Goal: Transaction & Acquisition: Download file/media

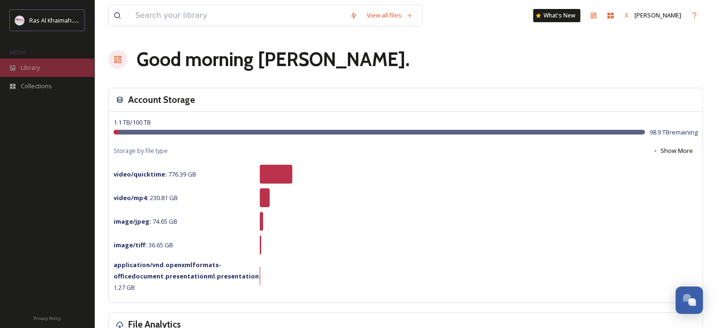
click at [29, 66] on span "Library" at bounding box center [30, 67] width 19 height 9
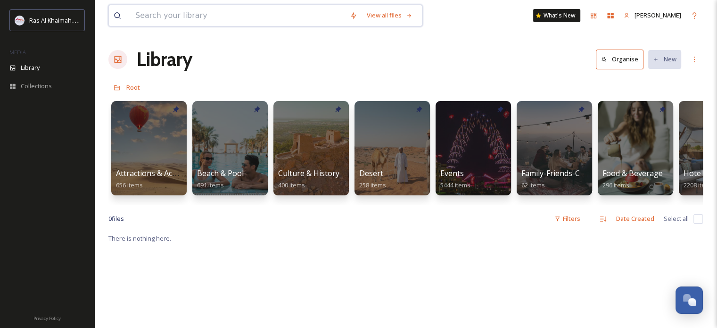
click at [188, 20] on input at bounding box center [238, 15] width 215 height 21
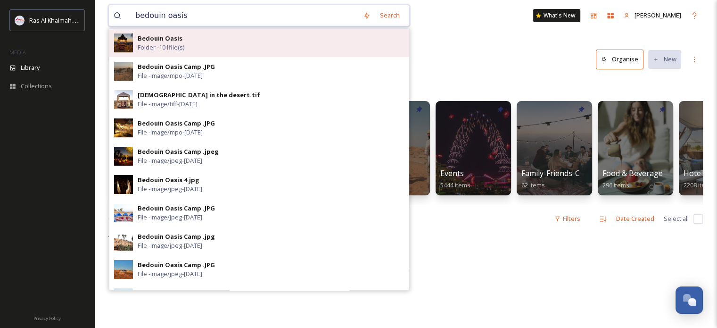
type input "bedouin oasis"
click at [179, 39] on strong "Bedouin Oasis" at bounding box center [160, 38] width 45 height 8
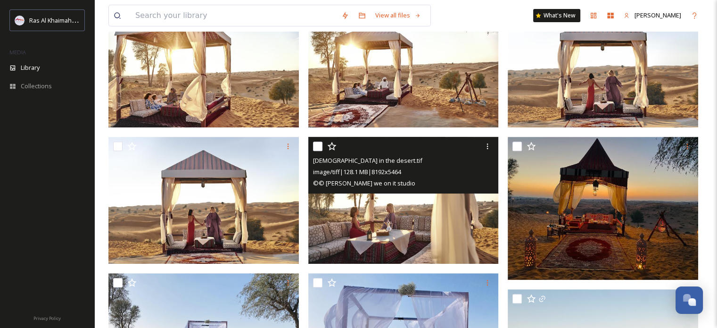
scroll to position [425, 0]
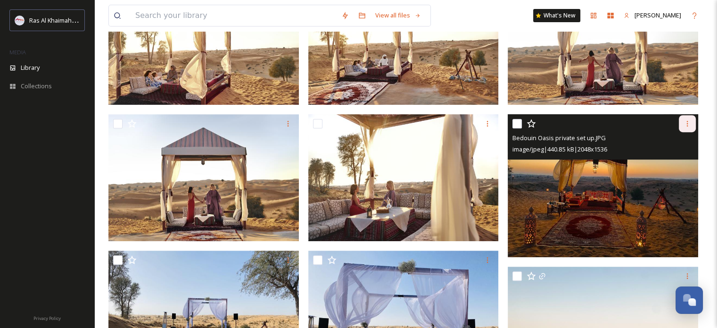
click at [687, 120] on icon at bounding box center [688, 124] width 8 height 8
click at [670, 164] on span "Download" at bounding box center [676, 162] width 29 height 9
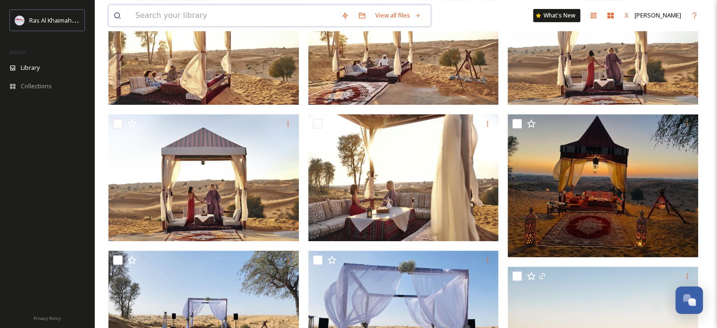
click at [252, 20] on input at bounding box center [234, 15] width 206 height 21
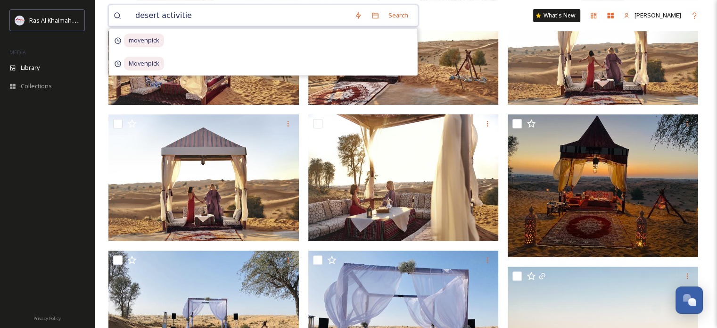
type input "desert activities"
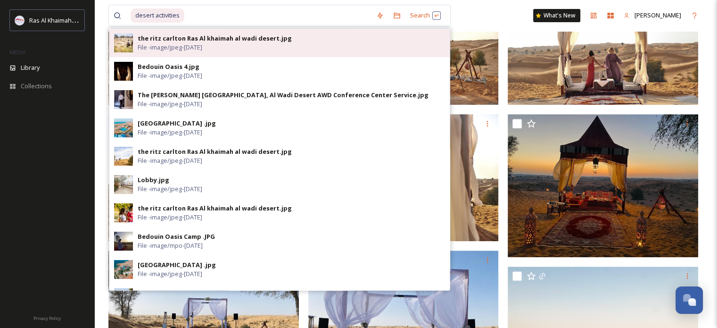
click at [226, 39] on div "the ritz carlton Ras Al khaimah al wadi desert.jpg" at bounding box center [215, 38] width 154 height 9
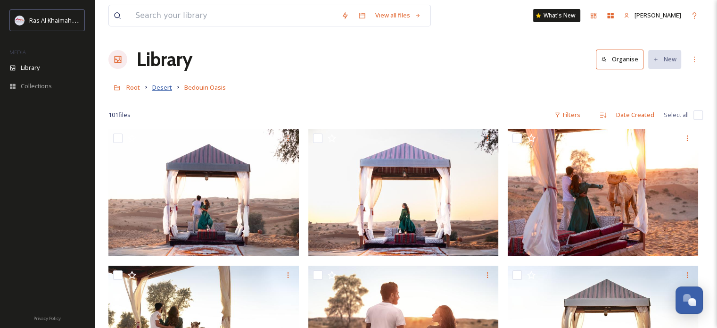
click at [160, 89] on span "Desert" at bounding box center [162, 87] width 20 height 8
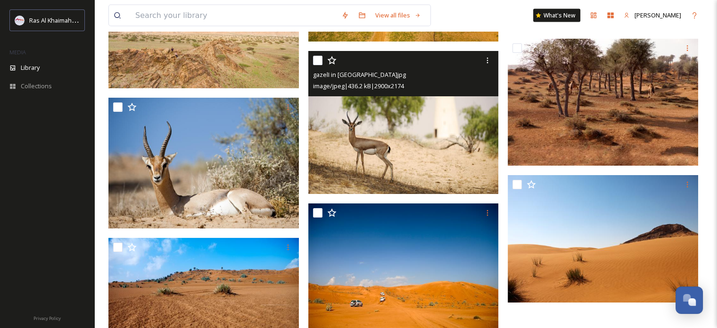
scroll to position [2040, 0]
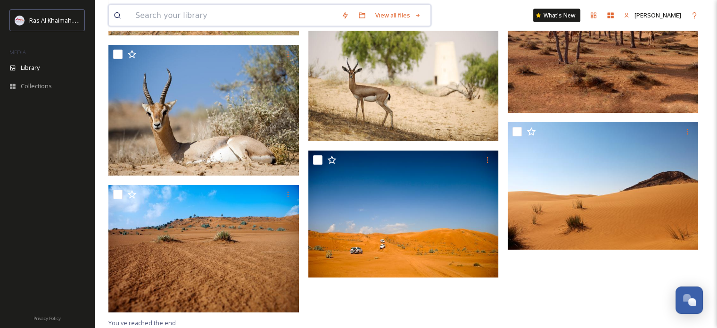
click at [167, 22] on input at bounding box center [234, 15] width 206 height 21
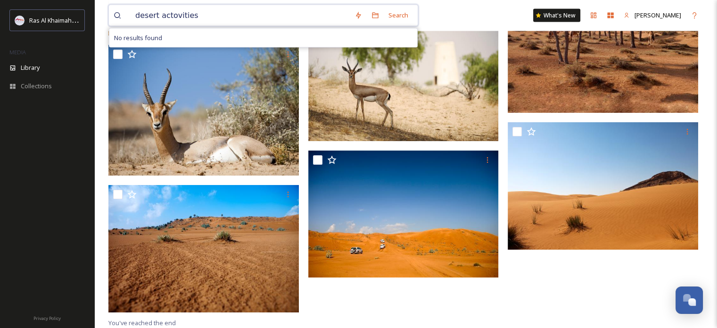
click at [170, 18] on input "desert actovities" at bounding box center [240, 15] width 219 height 21
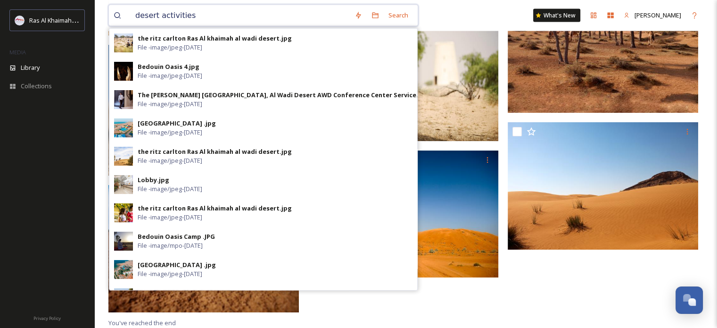
click at [214, 17] on input "desert activities" at bounding box center [240, 15] width 219 height 21
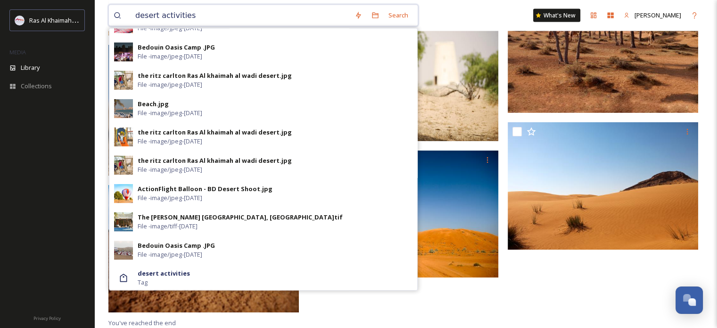
scroll to position [332, 0]
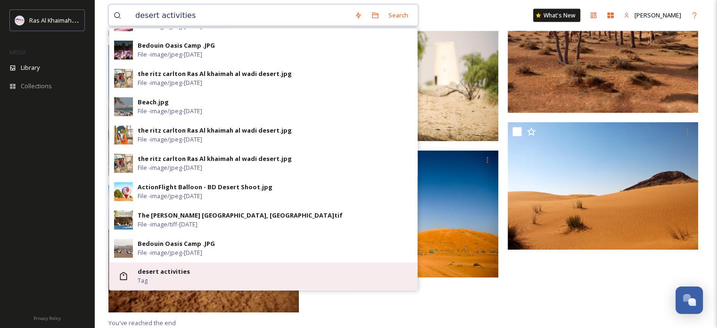
type input "desert activities"
click at [175, 270] on strong "desert activities" at bounding box center [164, 271] width 52 height 8
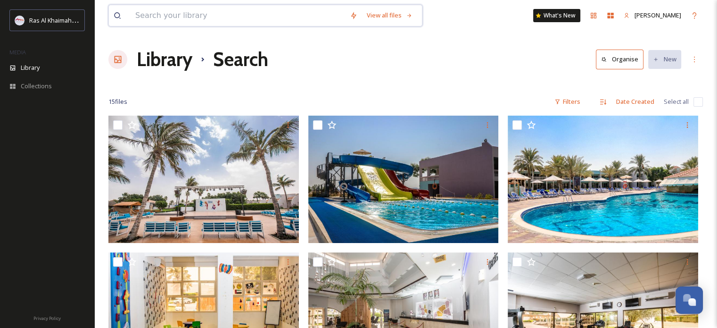
click at [152, 14] on input at bounding box center [238, 15] width 215 height 21
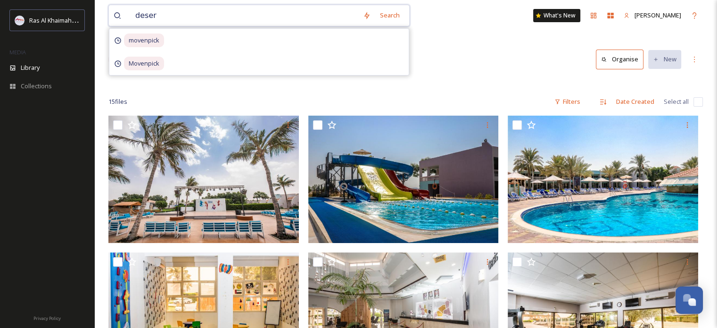
type input "desert"
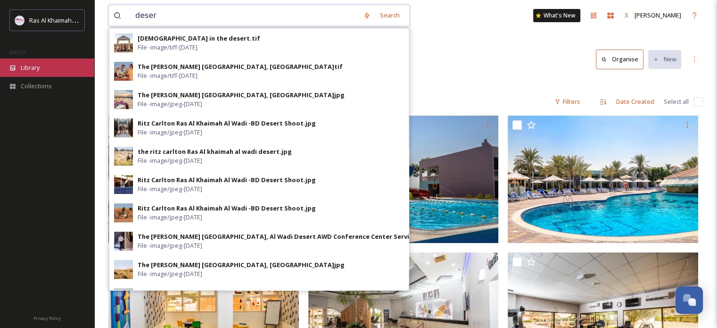
type input "deser"
click at [36, 69] on span "Library" at bounding box center [30, 67] width 19 height 9
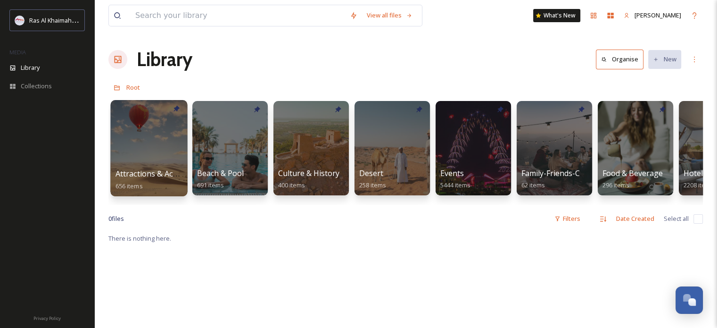
click at [155, 168] on div "Attractions & Activities 656 items" at bounding box center [149, 180] width 67 height 24
click at [159, 149] on div at bounding box center [148, 148] width 77 height 96
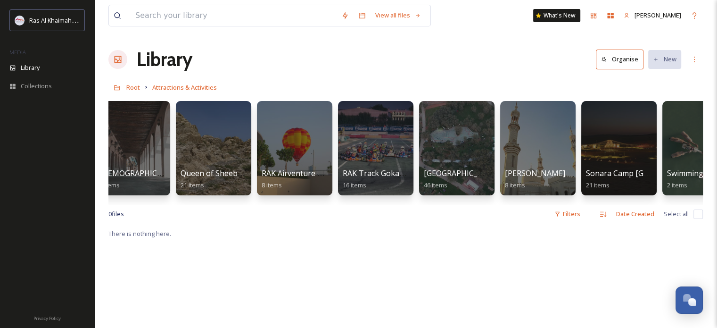
scroll to position [0, 1083]
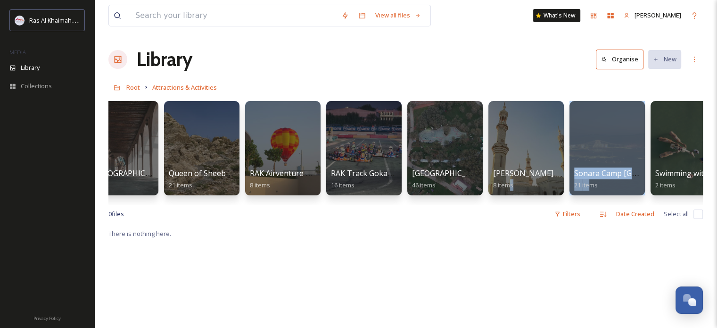
drag, startPoint x: 513, startPoint y: 200, endPoint x: 594, endPoint y: 197, distance: 81.2
click at [592, 196] on div "ActionFlight 24 items [PERSON_NAME] Golf Club 91 items [PERSON_NAME][GEOGRAPHIC…" at bounding box center [405, 150] width 595 height 108
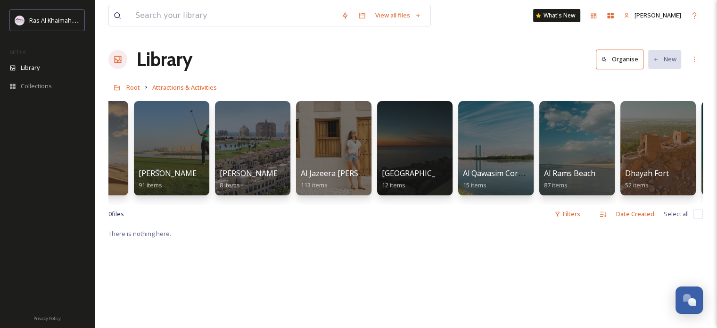
scroll to position [0, 0]
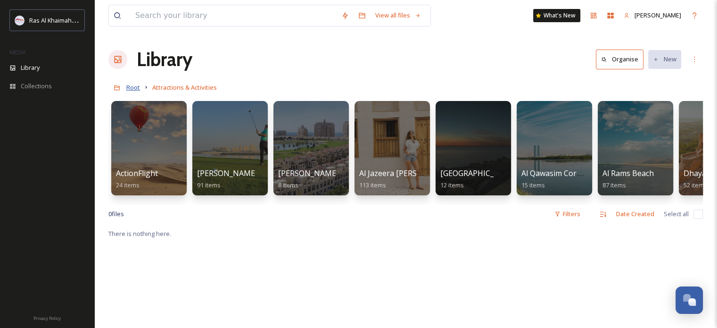
click at [127, 90] on span "Root" at bounding box center [133, 87] width 14 height 8
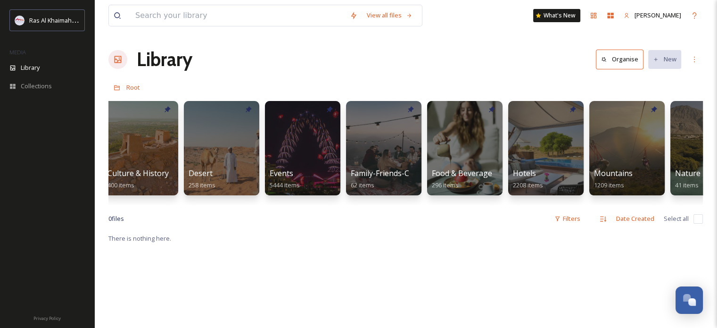
scroll to position [0, 180]
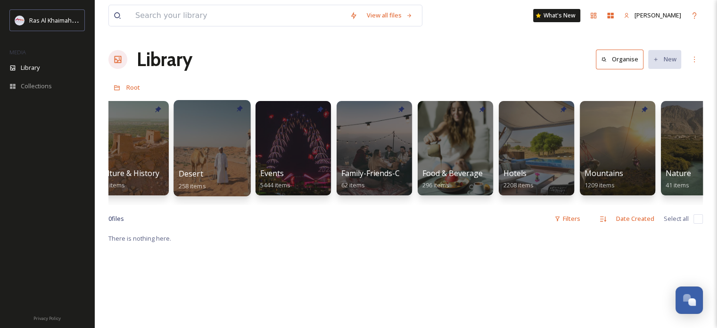
click at [206, 147] on div at bounding box center [212, 148] width 77 height 96
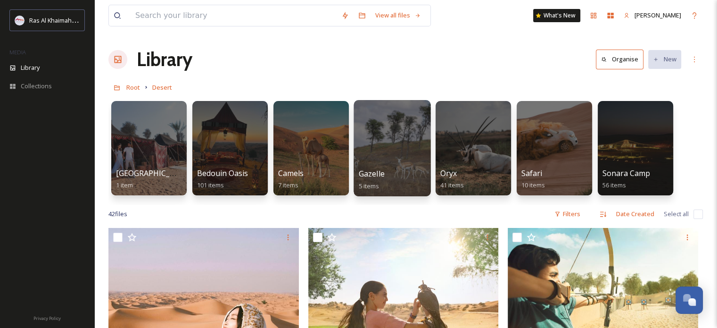
click at [374, 136] on div at bounding box center [392, 148] width 77 height 96
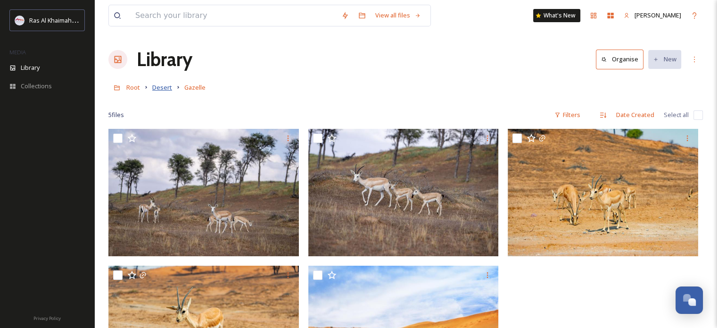
click at [160, 88] on span "Desert" at bounding box center [162, 87] width 20 height 8
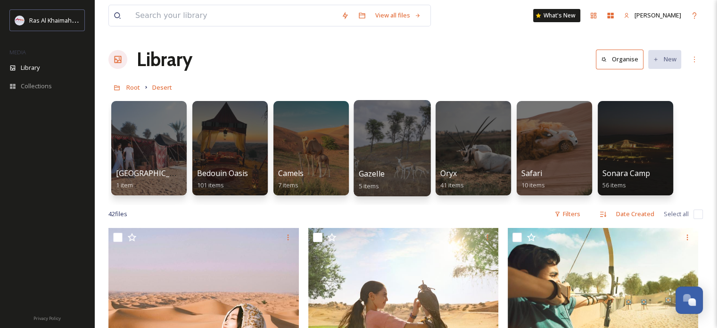
click at [385, 139] on div at bounding box center [392, 148] width 77 height 96
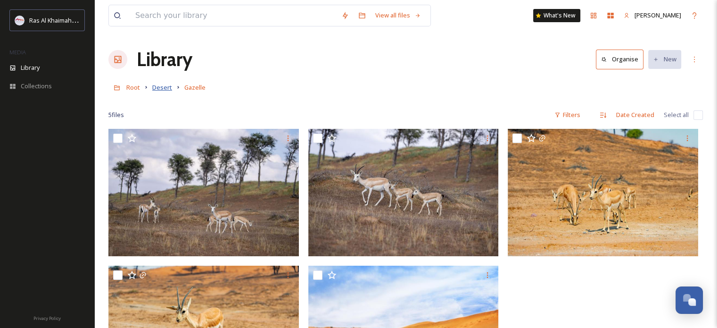
click at [162, 89] on span "Desert" at bounding box center [162, 87] width 20 height 8
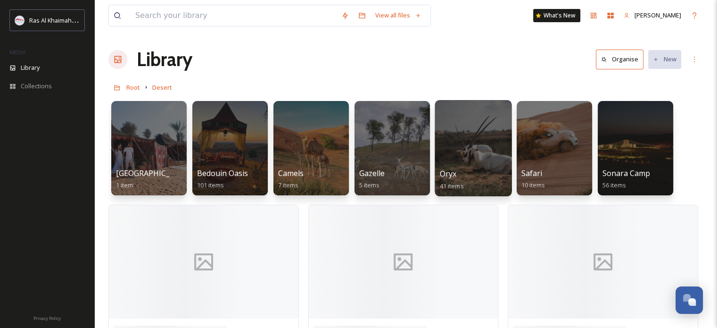
click at [467, 148] on div at bounding box center [473, 148] width 77 height 96
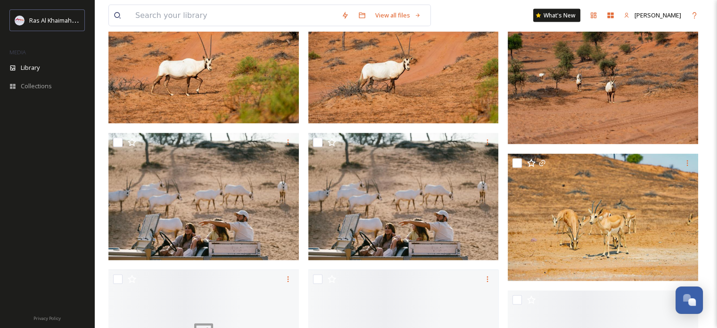
scroll to position [1840, 0]
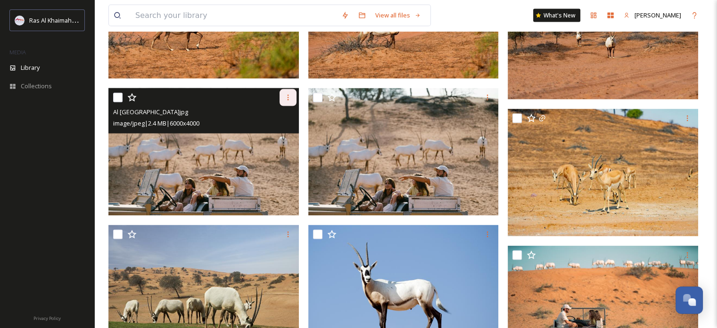
click at [285, 97] on icon at bounding box center [288, 98] width 8 height 8
click at [273, 133] on span "Download" at bounding box center [277, 136] width 29 height 9
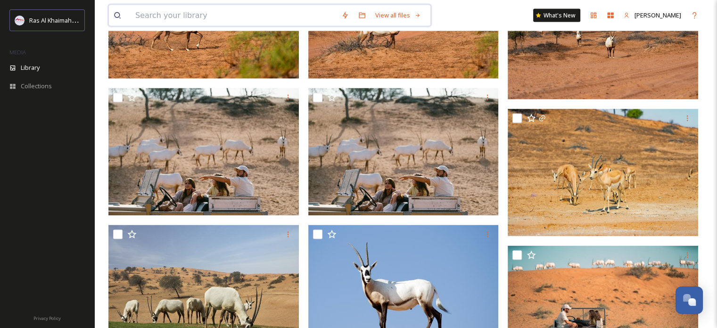
click at [145, 19] on input at bounding box center [234, 15] width 206 height 21
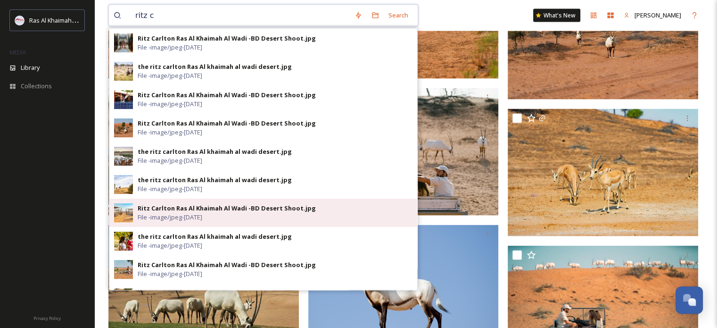
type input "ritz c"
click at [180, 206] on div "Ritz Carlton Ras Al Khaimah Al Wadi -BD Desert Shoot.jpg" at bounding box center [227, 208] width 178 height 9
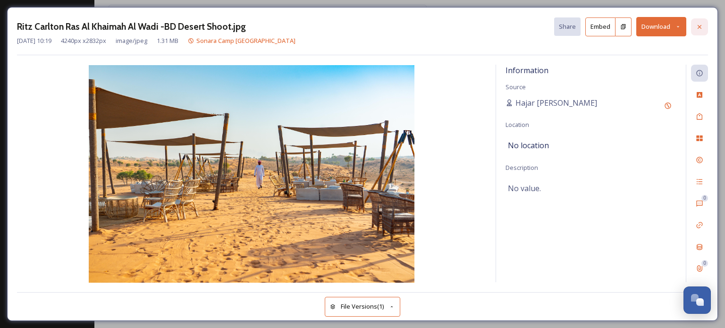
click at [702, 25] on icon at bounding box center [699, 27] width 8 height 8
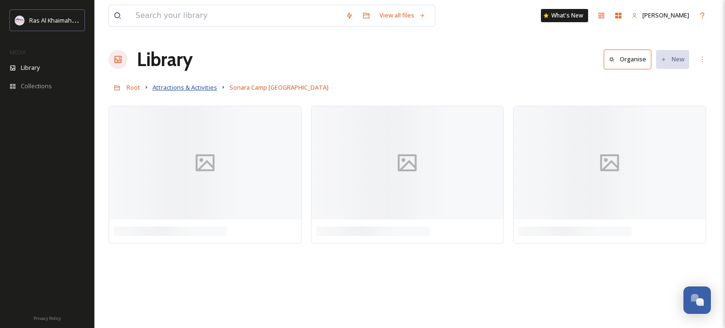
click at [181, 90] on span "Attractions & Activities" at bounding box center [184, 87] width 65 height 8
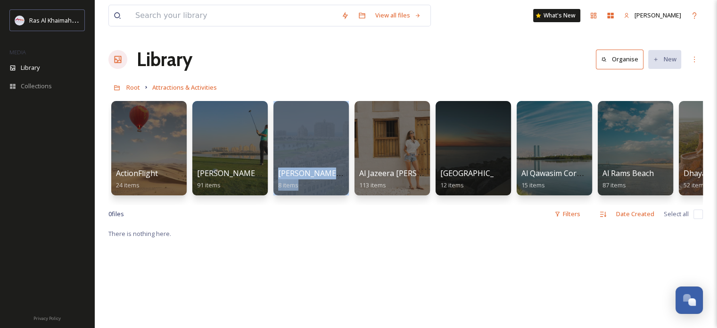
drag, startPoint x: 245, startPoint y: 204, endPoint x: 300, endPoint y: 209, distance: 55.4
click at [300, 205] on div "ActionFlight 24 items [PERSON_NAME] Golf Club 91 items [PERSON_NAME][GEOGRAPHIC…" at bounding box center [405, 150] width 595 height 108
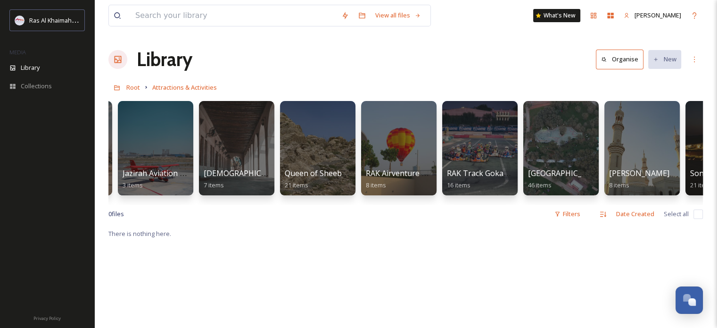
scroll to position [0, 988]
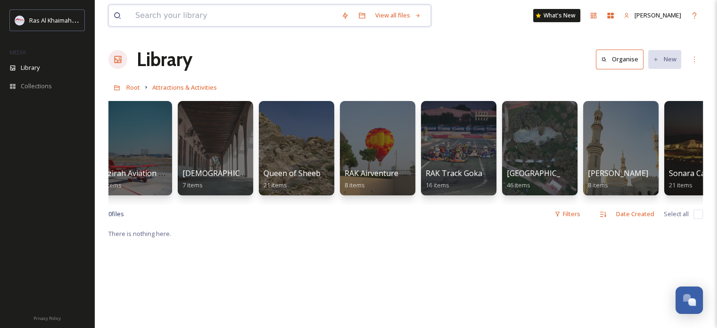
click at [165, 15] on input at bounding box center [234, 15] width 206 height 21
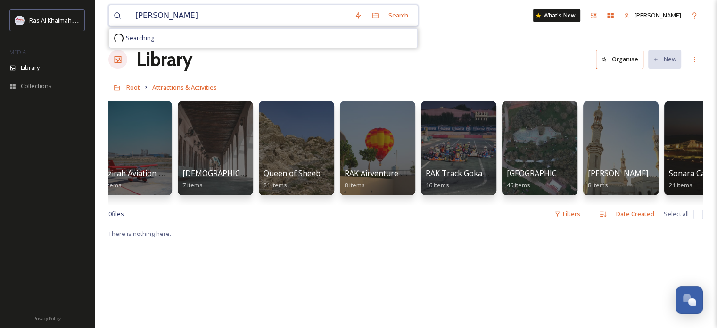
type input "[PERSON_NAME]"
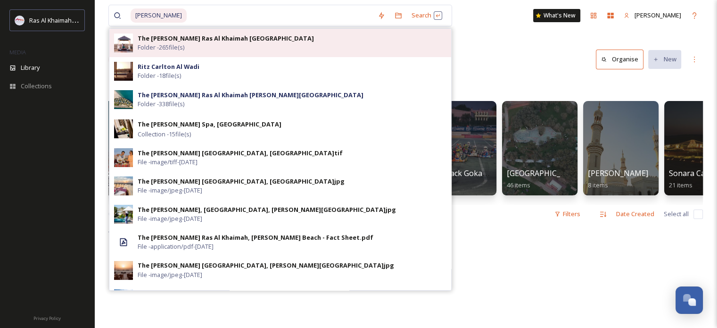
click at [192, 37] on strong "The [PERSON_NAME] Ras Al Khaimah [GEOGRAPHIC_DATA]" at bounding box center [226, 38] width 176 height 8
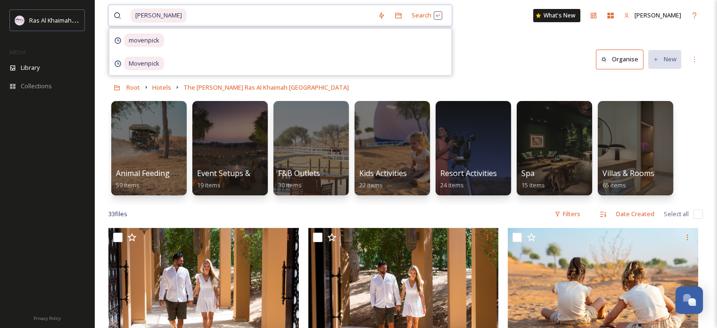
click at [188, 17] on input at bounding box center [280, 15] width 185 height 21
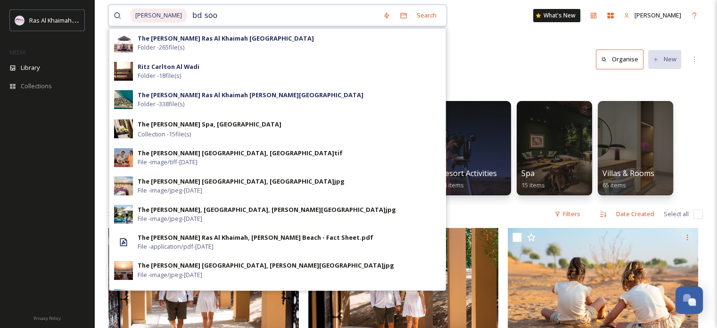
type input "bd soot"
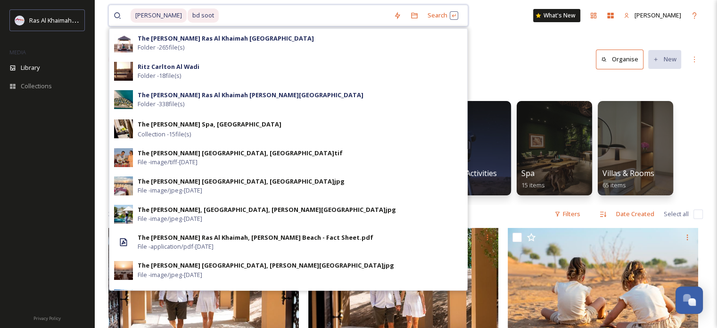
click at [188, 18] on span "bd soot" at bounding box center [203, 15] width 31 height 14
click at [224, 16] on input at bounding box center [307, 15] width 167 height 21
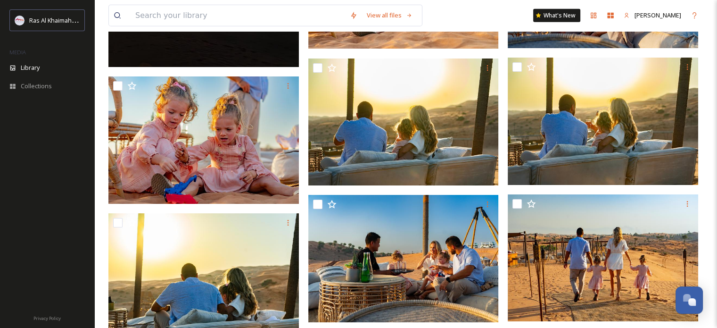
scroll to position [2264, 0]
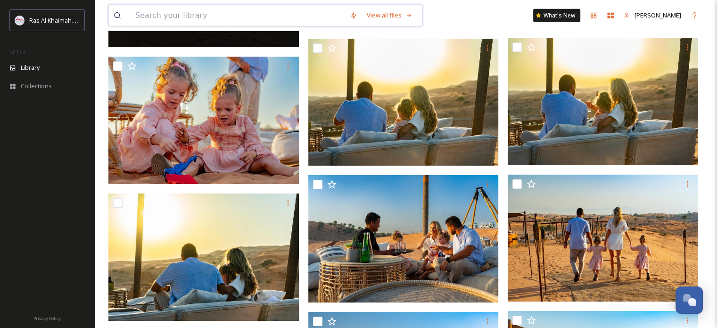
click at [187, 11] on input at bounding box center [238, 15] width 215 height 21
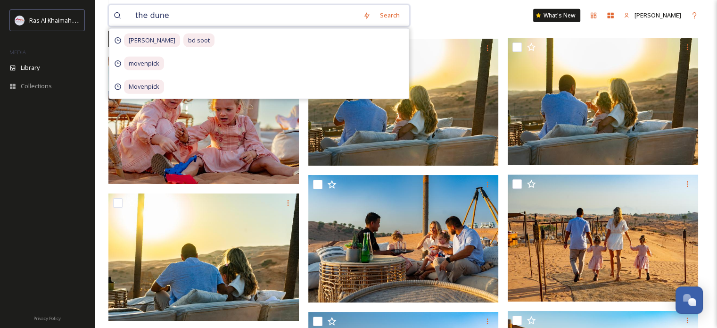
type input "the dunes"
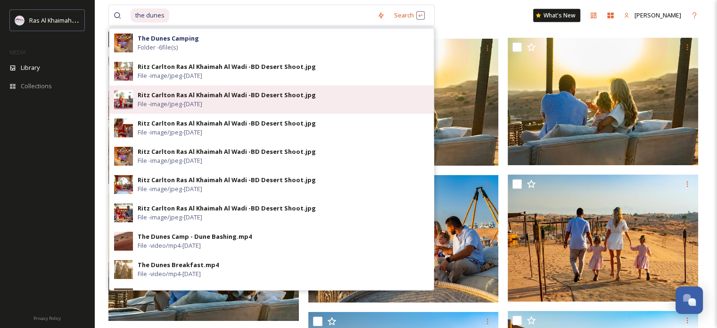
click at [172, 93] on div "Ritz Carlton Ras Al Khaimah Al Wadi -BD Desert Shoot.jpg" at bounding box center [227, 95] width 178 height 9
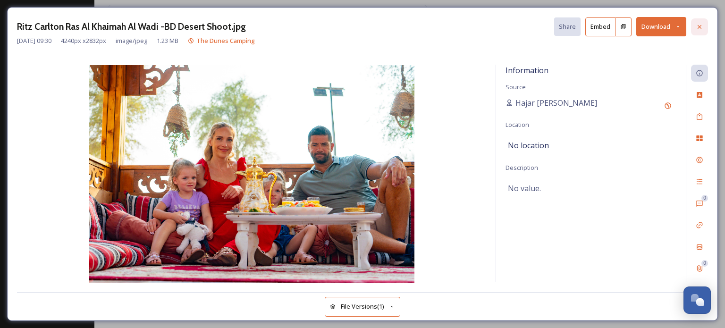
click at [701, 25] on icon at bounding box center [699, 27] width 8 height 8
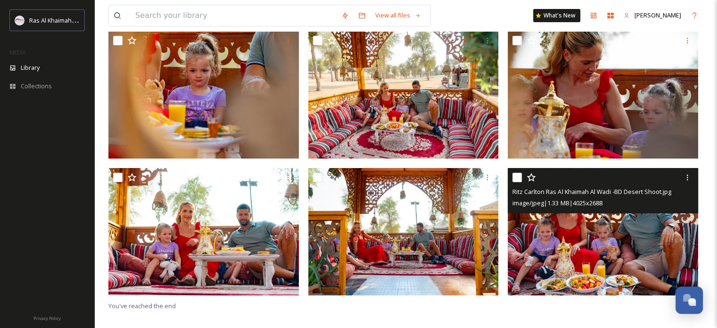
scroll to position [81, 0]
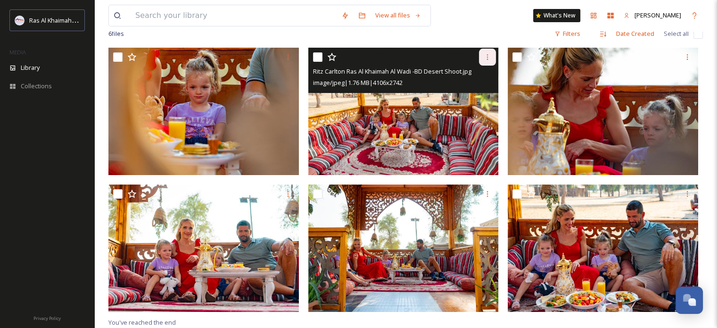
click at [486, 54] on icon at bounding box center [488, 57] width 8 height 8
click at [468, 93] on span "Download" at bounding box center [476, 96] width 29 height 9
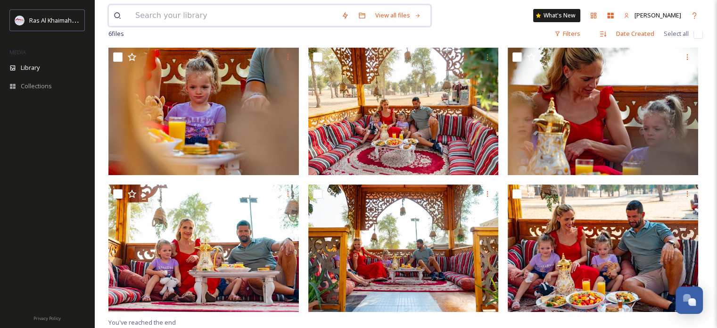
click at [187, 17] on input at bounding box center [234, 15] width 206 height 21
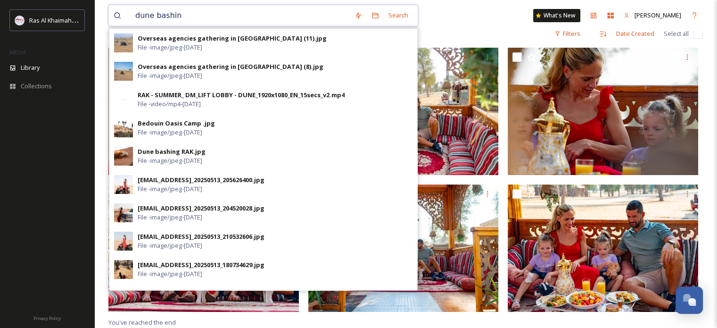
type input "dune bashing"
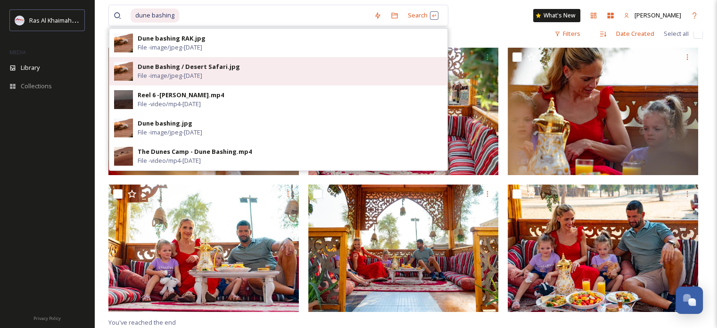
click at [179, 64] on div "Dune Bashing / Desert Safari.jpg" at bounding box center [189, 66] width 102 height 9
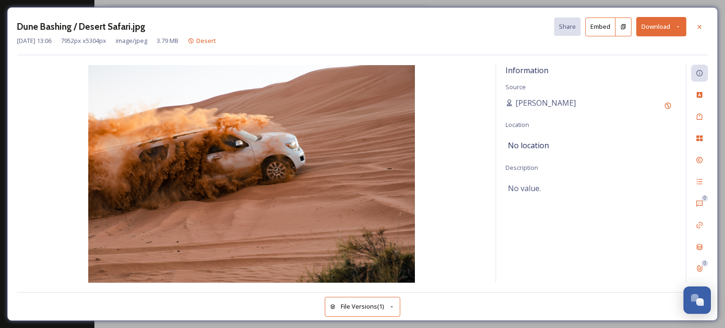
click at [677, 24] on icon at bounding box center [678, 27] width 6 height 6
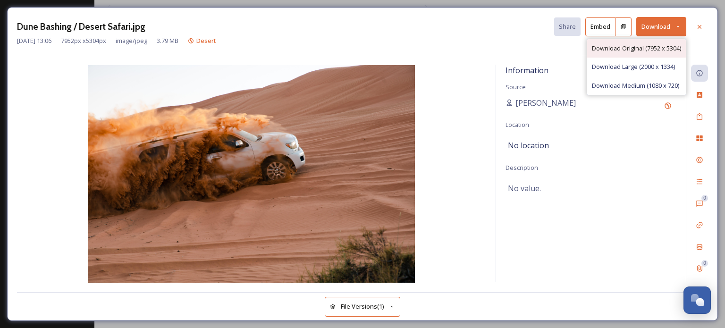
click at [642, 44] on span "Download Original (7952 x 5304)" at bounding box center [636, 48] width 89 height 9
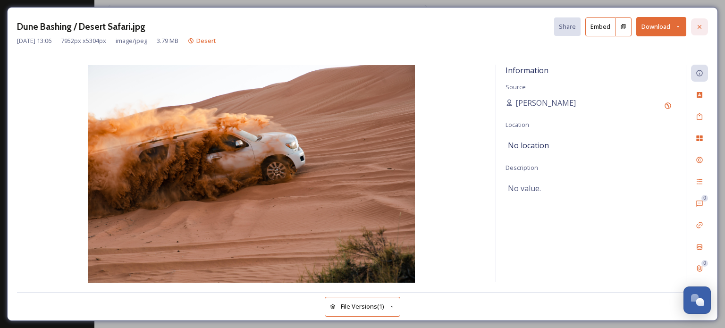
click at [695, 24] on icon at bounding box center [699, 27] width 8 height 8
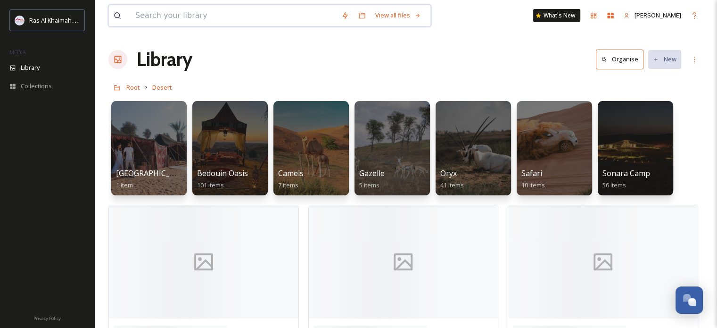
click at [205, 18] on input at bounding box center [234, 15] width 206 height 21
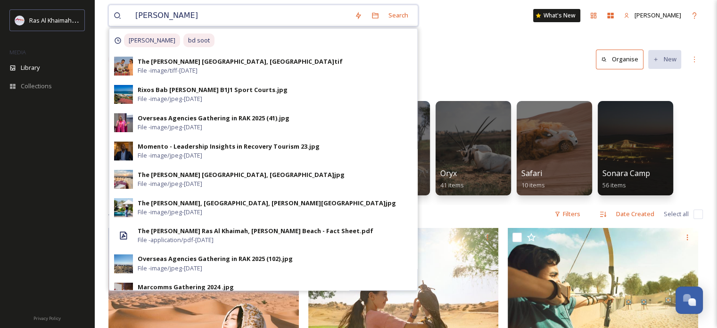
type input "[PERSON_NAME]"
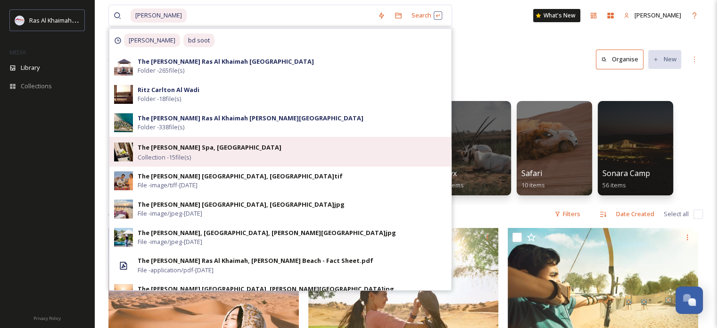
click at [187, 144] on strong "The [PERSON_NAME] Spa, [GEOGRAPHIC_DATA]" at bounding box center [210, 147] width 144 height 8
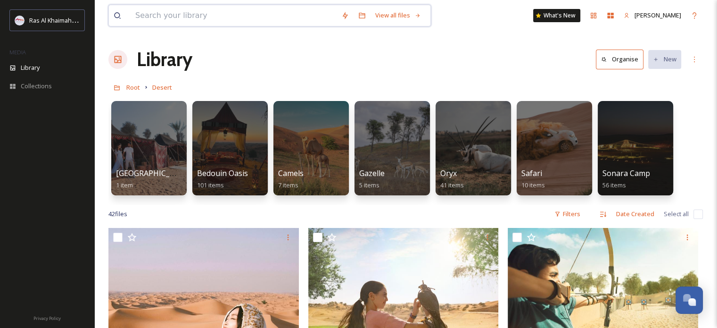
click at [172, 14] on input at bounding box center [234, 15] width 206 height 21
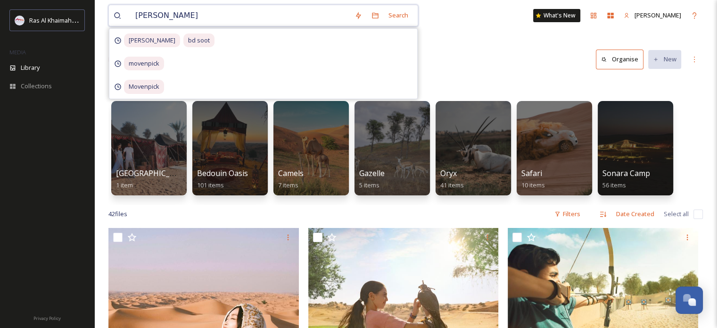
type input "[PERSON_NAME]"
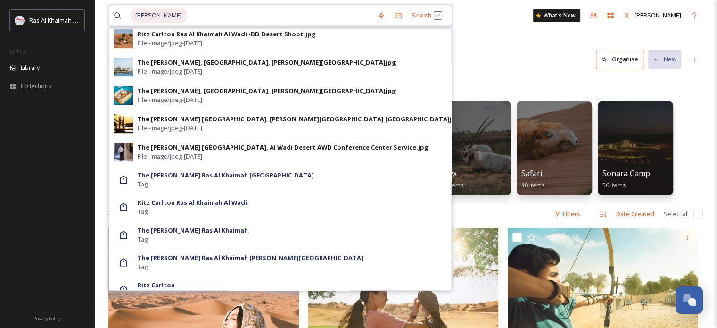
scroll to position [613, 0]
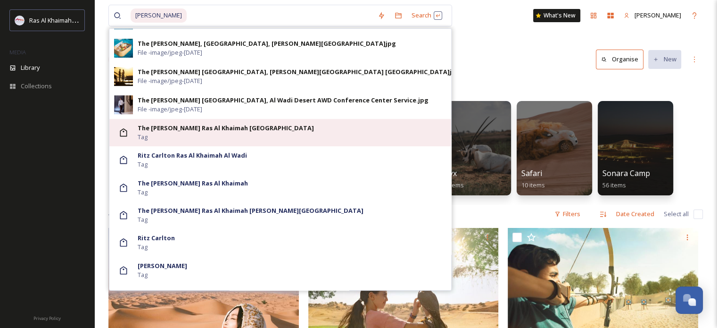
click at [200, 128] on strong "The [PERSON_NAME] Ras Al Khaimah [GEOGRAPHIC_DATA]" at bounding box center [226, 128] width 176 height 8
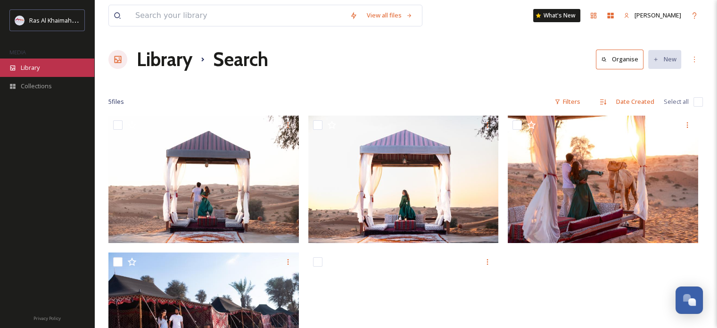
click at [35, 69] on span "Library" at bounding box center [30, 67] width 19 height 9
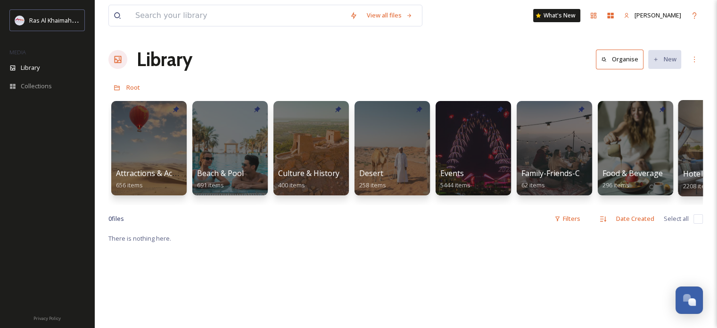
click at [692, 147] on div at bounding box center [716, 148] width 77 height 96
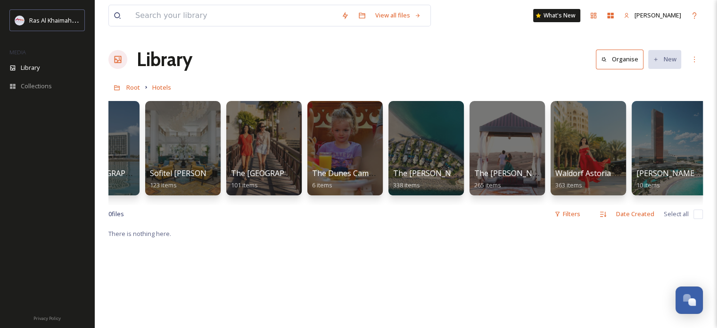
scroll to position [0, 1271]
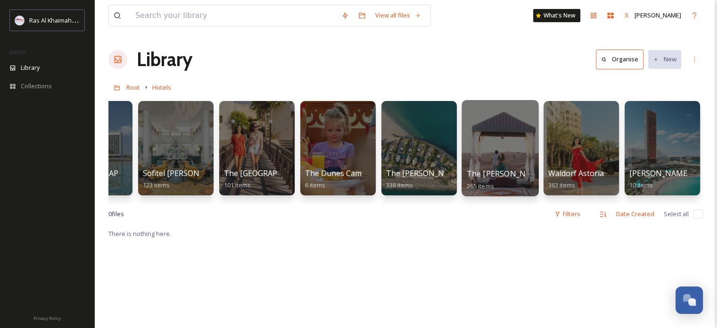
click at [500, 148] on div at bounding box center [500, 148] width 77 height 96
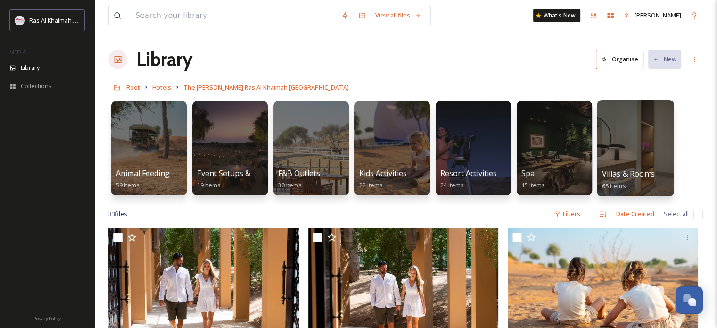
click at [628, 144] on div at bounding box center [635, 148] width 77 height 96
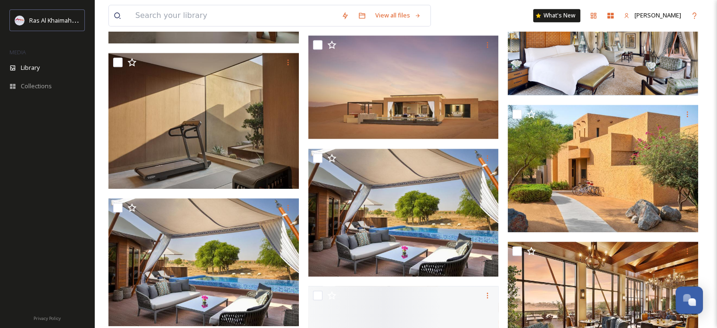
scroll to position [943, 0]
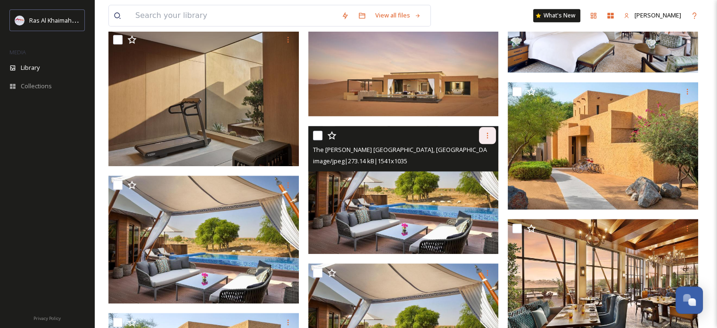
click at [486, 135] on icon at bounding box center [488, 136] width 8 height 8
click at [475, 174] on span "Download" at bounding box center [476, 174] width 29 height 9
